Goal: Information Seeking & Learning: Find specific fact

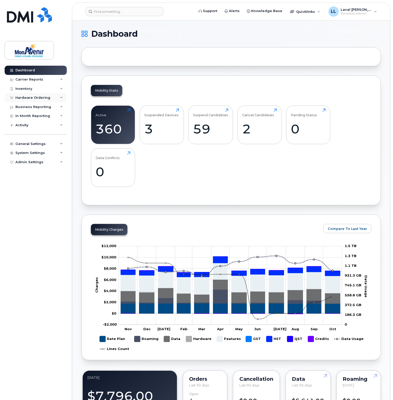
click at [23, 96] on div "Hardware Ordering" at bounding box center [32, 98] width 35 height 4
drag, startPoint x: 24, startPoint y: 112, endPoint x: 24, endPoint y: 116, distance: 4.1
click at [24, 112] on link "Orders" at bounding box center [40, 117] width 53 height 10
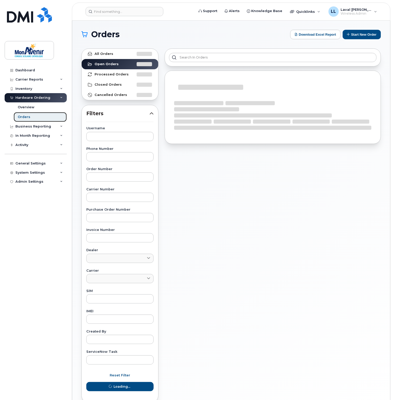
click at [24, 116] on div "Orders" at bounding box center [24, 117] width 13 height 5
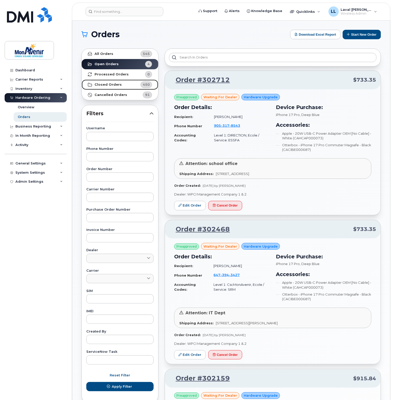
click at [106, 85] on strong "Closed Orders" at bounding box center [108, 85] width 27 height 4
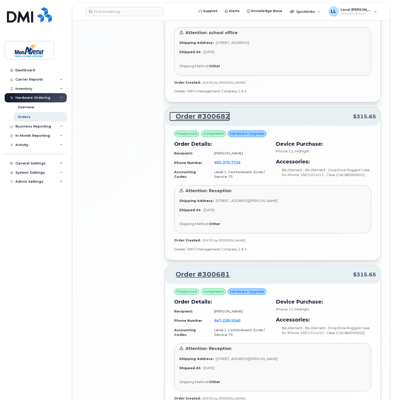
scroll to position [1003, 0]
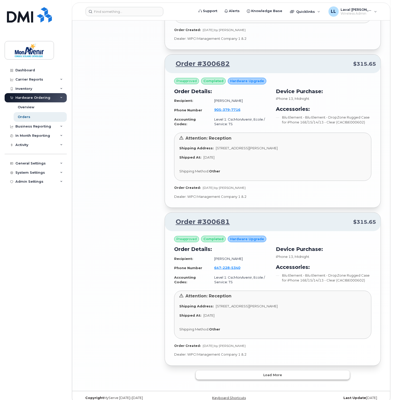
click at [280, 373] on span "Load more" at bounding box center [273, 375] width 19 height 5
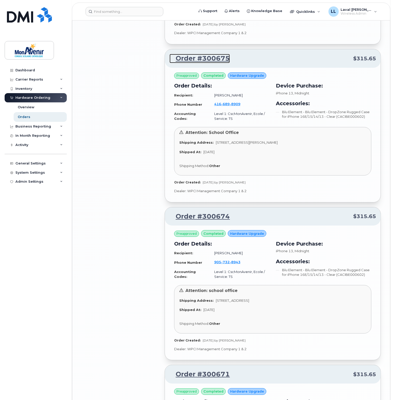
scroll to position [1876, 0]
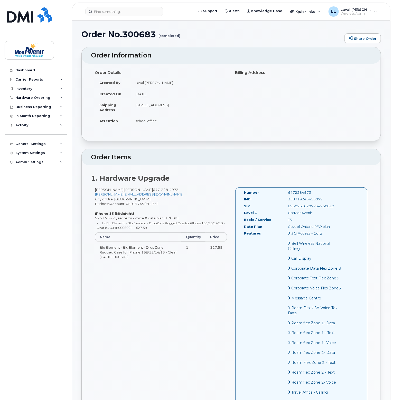
drag, startPoint x: 317, startPoint y: 198, endPoint x: 279, endPoint y: 198, distance: 38.5
click at [284, 198] on div "358719245455079" at bounding box center [315, 199] width 62 height 5
copy div "358719245455079"
drag, startPoint x: 335, startPoint y: 207, endPoint x: 282, endPoint y: 207, distance: 53.2
click at [282, 207] on div "Number 6472284973 IMEI 358719245455079 SIM 89302610207734760819 Level 1 CscMonA…" at bounding box center [301, 330] width 132 height 285
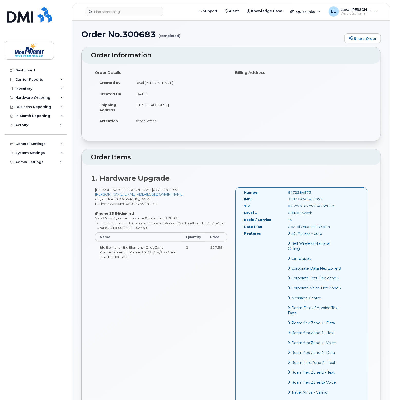
copy div "89302610207734760819"
drag, startPoint x: 332, startPoint y: 205, endPoint x: 283, endPoint y: 210, distance: 49.5
click at [283, 210] on div "SIM 89302610207734760827" at bounding box center [293, 207] width 106 height 7
copy div "89302610207734760827"
drag, startPoint x: 319, startPoint y: 198, endPoint x: 282, endPoint y: 202, distance: 36.7
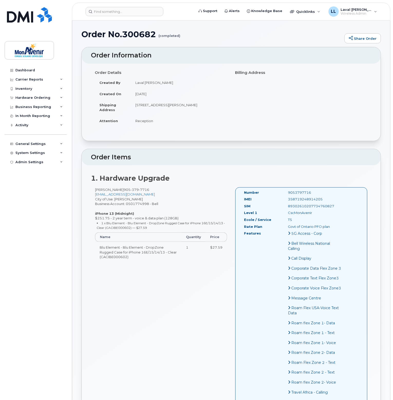
click at [282, 202] on div "IMEI 358719248914205" at bounding box center [293, 200] width 106 height 7
copy div "358719248914205"
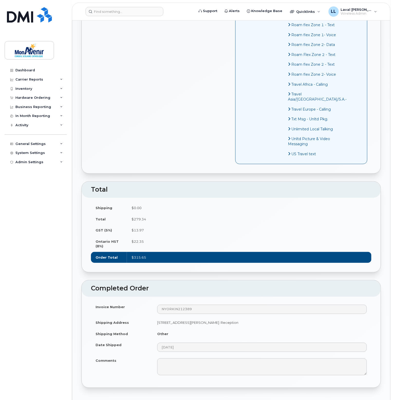
scroll to position [411, 0]
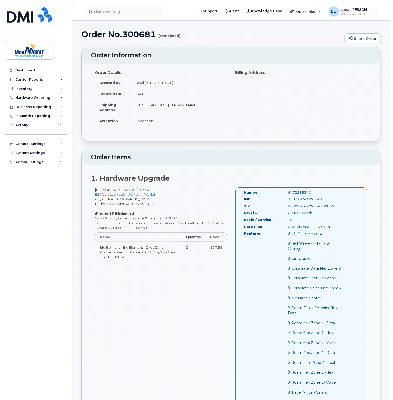
drag, startPoint x: 321, startPoint y: 202, endPoint x: 282, endPoint y: 202, distance: 38.3
click at [282, 202] on div "IMEI 358719244870401" at bounding box center [293, 200] width 106 height 7
copy div "358719244870401"
drag, startPoint x: 332, startPoint y: 207, endPoint x: 283, endPoint y: 208, distance: 48.3
click at [283, 208] on div "SIM 89302610207734760835" at bounding box center [293, 207] width 106 height 7
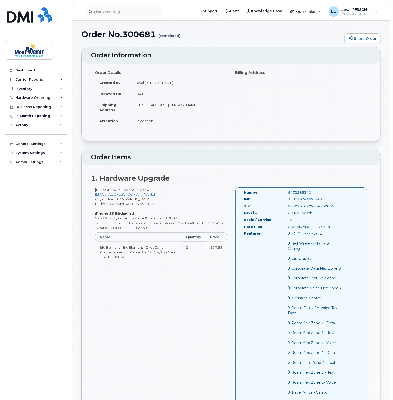
copy div "89302610207734760835"
drag, startPoint x: 335, startPoint y: 207, endPoint x: 281, endPoint y: 207, distance: 54.2
click at [281, 207] on div "Number 4163475284 IMEI [TECHNICAL_ID] SIM [TECHNICAL_ID] Level 1 [GEOGRAPHIC_DA…" at bounding box center [301, 330] width 132 height 285
copy div "89302610207734763177"
drag, startPoint x: 324, startPoint y: 200, endPoint x: 284, endPoint y: 201, distance: 40.1
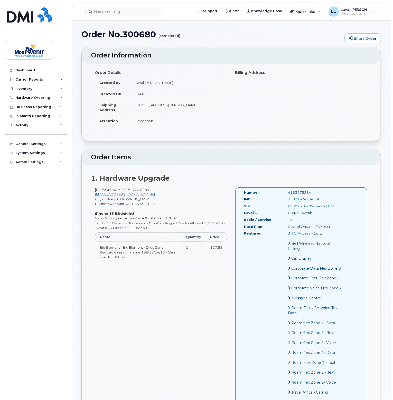
click at [284, 201] on div "358719247345385" at bounding box center [315, 199] width 62 height 5
copy div "358719247345385"
drag, startPoint x: 333, startPoint y: 206, endPoint x: 281, endPoint y: 207, distance: 52.1
click at [284, 207] on div "89302610207734763185" at bounding box center [315, 206] width 62 height 5
copy div "89302610207734763185"
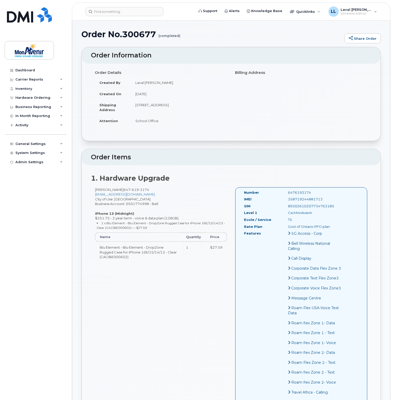
drag, startPoint x: 317, startPoint y: 200, endPoint x: 283, endPoint y: 201, distance: 34.4
click at [284, 201] on div "358719244881713" at bounding box center [315, 199] width 62 height 5
copy div "358719244881713"
drag, startPoint x: 329, startPoint y: 204, endPoint x: 281, endPoint y: 207, distance: 47.9
click at [284, 207] on div "89302610207734760801" at bounding box center [315, 206] width 62 height 5
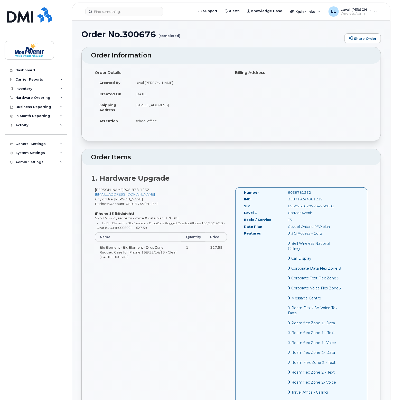
copy div "89302610207734760801"
drag, startPoint x: 322, startPoint y: 200, endPoint x: 281, endPoint y: 197, distance: 41.0
click at [284, 197] on div "358719244381219" at bounding box center [315, 199] width 62 height 5
copy div "358719244381219"
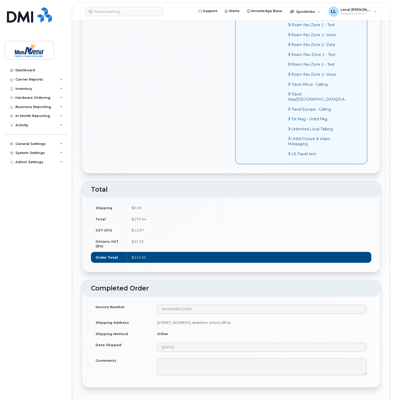
scroll to position [411, 0]
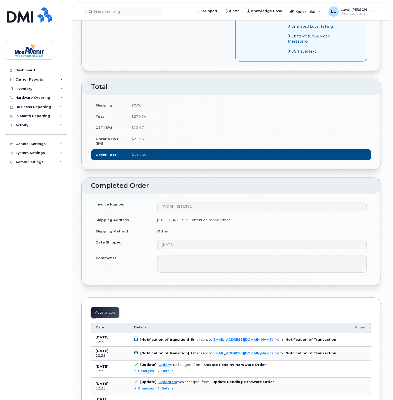
click at [158, 111] on td "$0.00" at bounding box center [249, 105] width 245 height 11
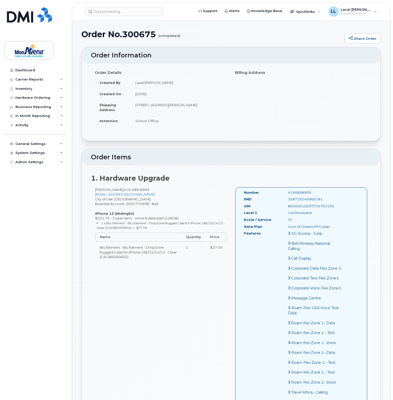
drag, startPoint x: 332, startPoint y: 206, endPoint x: 282, endPoint y: 205, distance: 49.3
click at [284, 205] on div "89302610207734763193" at bounding box center [315, 206] width 62 height 5
copy div "89302610207734763193"
click at [297, 198] on div "358719246966181" at bounding box center [315, 199] width 62 height 5
drag, startPoint x: 323, startPoint y: 199, endPoint x: 283, endPoint y: 201, distance: 40.9
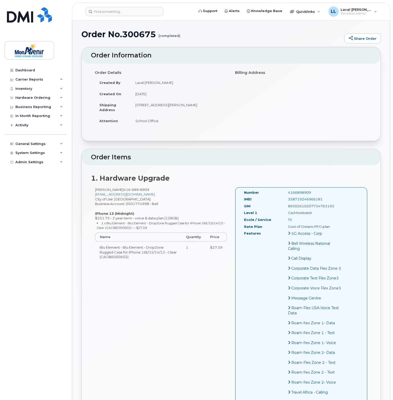
click at [284, 201] on div "358719246966181" at bounding box center [315, 199] width 62 height 5
copy div "358719246966181"
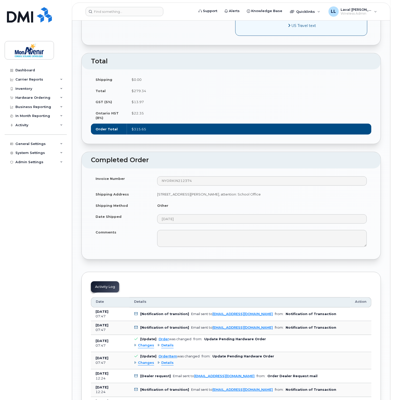
scroll to position [360, 0]
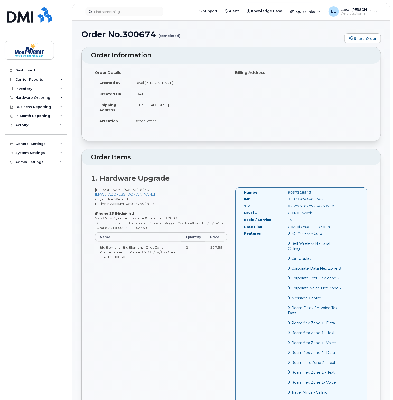
drag, startPoint x: 318, startPoint y: 199, endPoint x: 282, endPoint y: 199, distance: 36.5
click at [284, 199] on div "358719244403740" at bounding box center [315, 199] width 62 height 5
copy div "358719244403740"
drag, startPoint x: 332, startPoint y: 204, endPoint x: 280, endPoint y: 209, distance: 51.6
click at [280, 209] on div "SIM [TECHNICAL_ID]" at bounding box center [293, 207] width 106 height 7
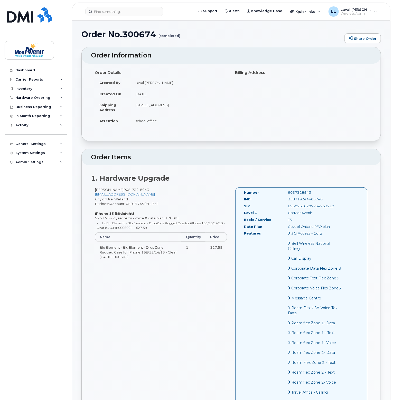
copy div "89302610207734763219"
